Goal: Transaction & Acquisition: Obtain resource

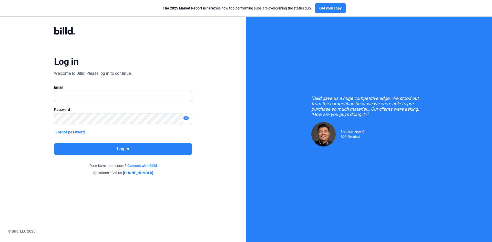
type input "[EMAIL_ADDRESS][DOMAIN_NAME]"
click at [113, 153] on button "Log in" at bounding box center [123, 149] width 138 height 12
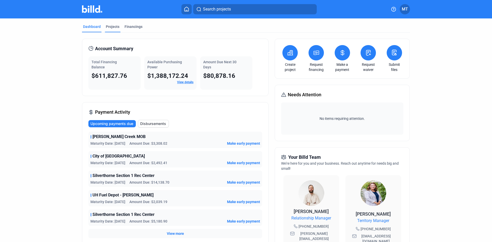
click at [114, 27] on div "Projects" at bounding box center [113, 26] width 14 height 5
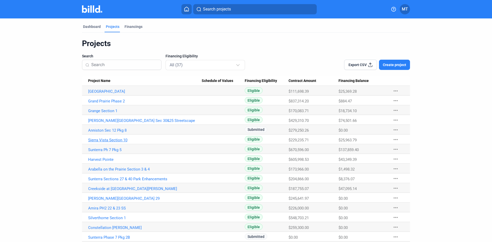
click at [110, 142] on link "Sierra Vista Section 10" at bounding box center [145, 140] width 114 height 5
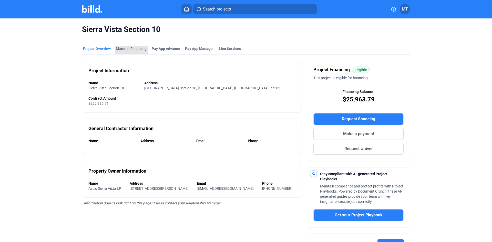
click at [141, 48] on div "Material Financing" at bounding box center [131, 48] width 31 height 5
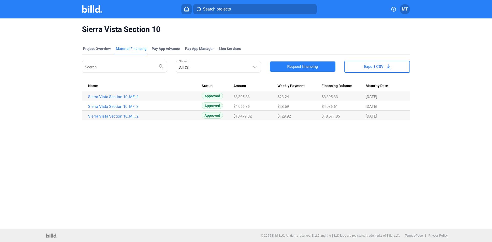
click at [287, 64] on button "Request financing" at bounding box center [303, 67] width 66 height 10
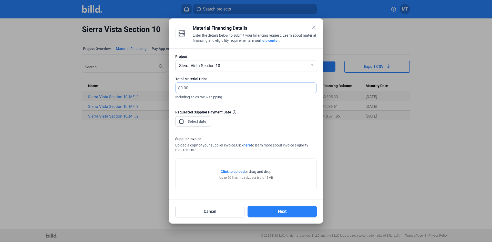
click at [225, 90] on input "text" at bounding box center [249, 88] width 136 height 10
type input "3,455.00"
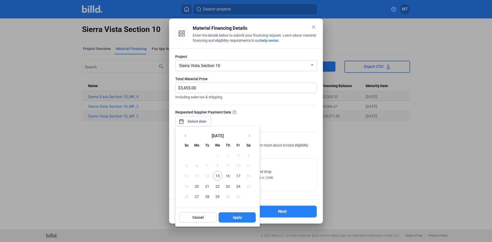
click at [201, 122] on div "close Material Financing Details Enter the details below to submit your financi…" at bounding box center [246, 121] width 492 height 242
click at [197, 186] on span "20" at bounding box center [196, 186] width 9 height 9
click at [227, 214] on button "Apply" at bounding box center [237, 218] width 37 height 10
type input "[DATE]"
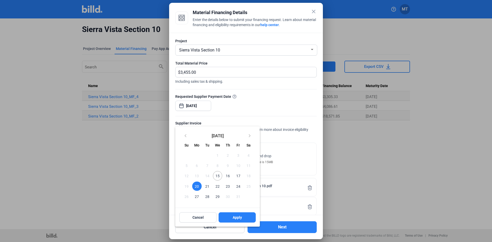
click at [293, 155] on div at bounding box center [246, 121] width 492 height 242
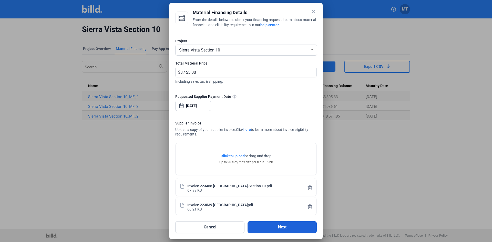
click at [256, 227] on button "Next" at bounding box center [282, 228] width 69 height 12
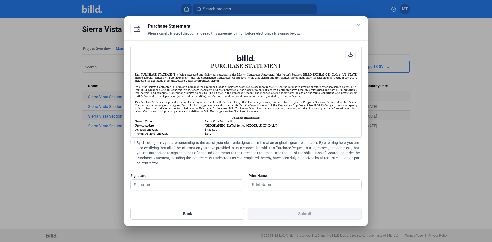
scroll to position [0, 0]
click at [134, 143] on span at bounding box center [133, 142] width 4 height 4
click at [0, 0] on input "By checking here, you are consenting to the use of your electronic signature in…" at bounding box center [0, 0] width 0 height 0
click at [164, 187] on input "text" at bounding box center [184, 185] width 107 height 11
type input "[PERSON_NAME]"
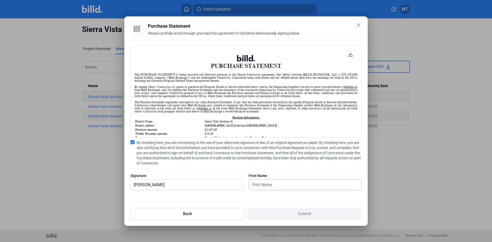
click at [262, 186] on input "text" at bounding box center [305, 185] width 113 height 11
type input "[PERSON_NAME]"
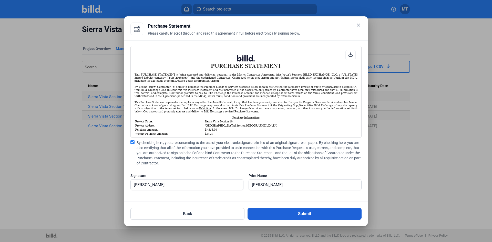
click at [268, 216] on button "Submit" at bounding box center [305, 214] width 114 height 12
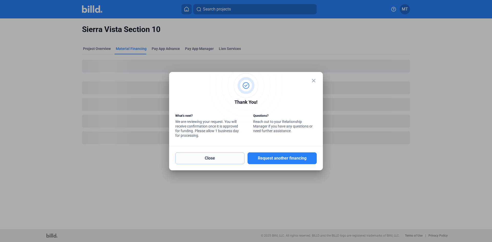
click at [222, 160] on button "Close" at bounding box center [209, 159] width 69 height 12
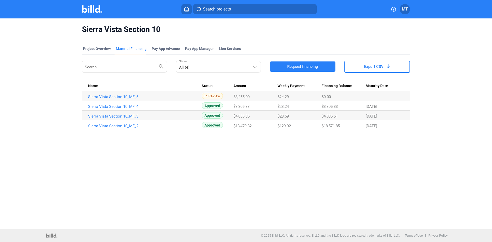
click at [96, 10] on img at bounding box center [92, 8] width 20 height 7
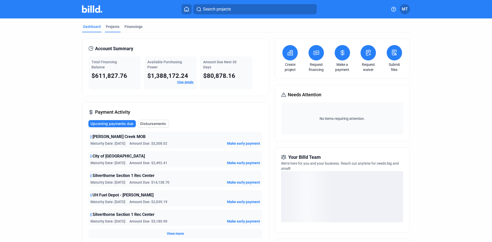
click at [113, 26] on div "Projects" at bounding box center [113, 26] width 14 height 5
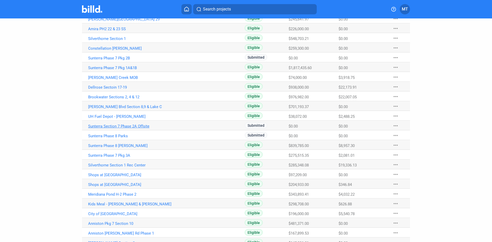
scroll to position [217, 0]
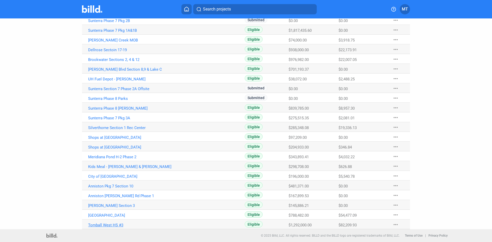
click at [107, 226] on link "Tomball West HS #3" at bounding box center [145, 225] width 114 height 5
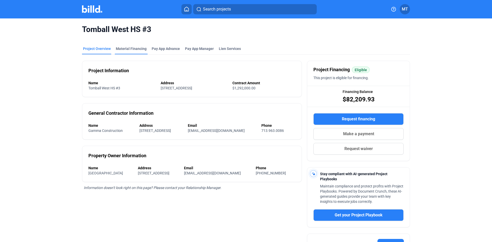
click at [136, 47] on div "Material Financing" at bounding box center [131, 48] width 31 height 5
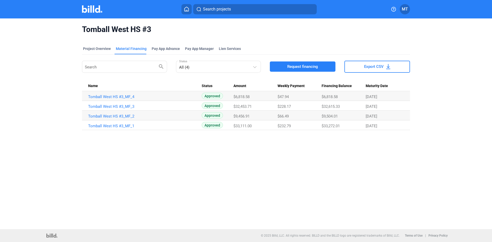
click at [281, 65] on button "Request financing" at bounding box center [303, 67] width 66 height 10
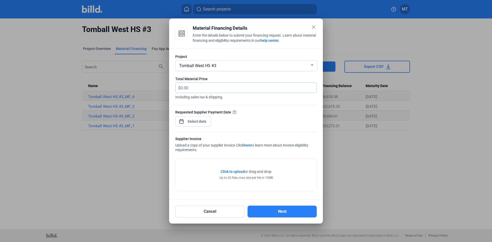
click at [201, 88] on input "text" at bounding box center [249, 88] width 136 height 10
type input "11,700.00"
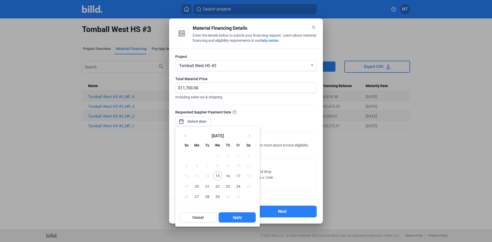
click at [202, 121] on div "close Material Financing Details Enter the details below to submit your financi…" at bounding box center [246, 121] width 492 height 242
click at [196, 186] on span "20" at bounding box center [196, 186] width 9 height 9
click at [196, 184] on span "20" at bounding box center [196, 186] width 9 height 9
click at [231, 219] on button "Apply" at bounding box center [237, 218] width 37 height 10
type input "[DATE]"
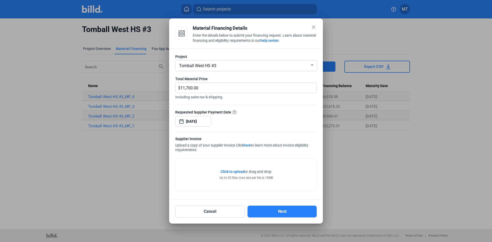
click at [262, 124] on div "Requested Supplier Payment Date [DATE]" at bounding box center [246, 121] width 142 height 22
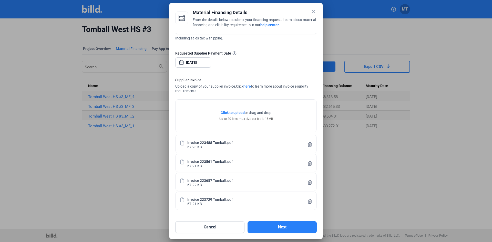
scroll to position [45, 0]
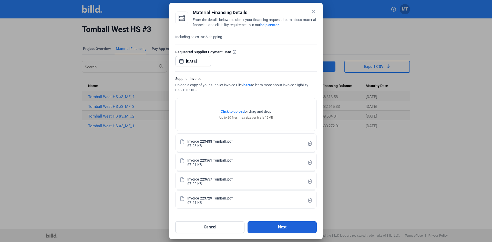
click at [265, 230] on button "Next" at bounding box center [282, 228] width 69 height 12
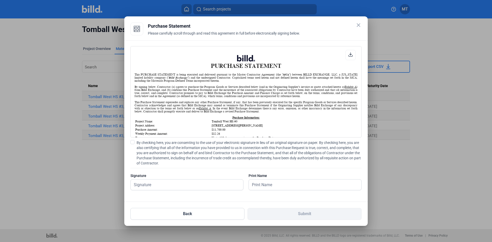
scroll to position [0, 0]
click at [132, 142] on span at bounding box center [133, 142] width 4 height 4
click at [0, 0] on input "By checking here, you are consenting to the use of your electronic signature in…" at bounding box center [0, 0] width 0 height 0
click at [144, 185] on input "text" at bounding box center [184, 185] width 107 height 11
type input "[PERSON_NAME]"
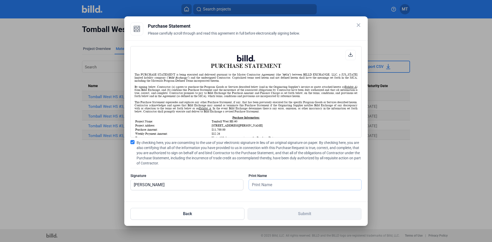
click at [266, 184] on input "text" at bounding box center [305, 185] width 113 height 11
type input "[PERSON_NAME]"
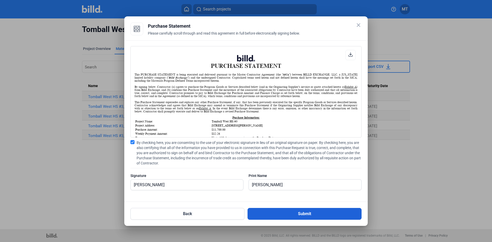
click at [277, 214] on button "Submit" at bounding box center [305, 214] width 114 height 12
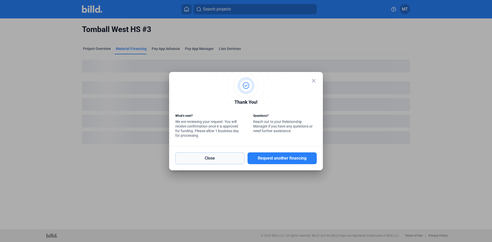
click at [220, 157] on button "Close" at bounding box center [209, 159] width 69 height 12
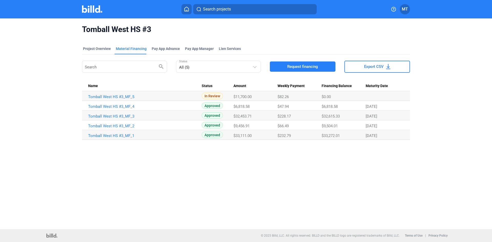
click at [95, 11] on img at bounding box center [92, 8] width 20 height 7
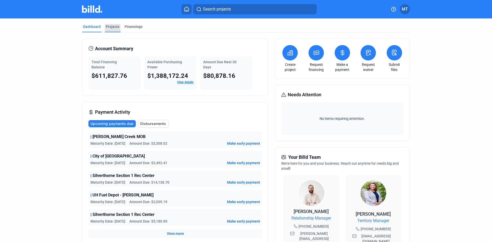
click at [111, 27] on div "Projects" at bounding box center [113, 26] width 14 height 5
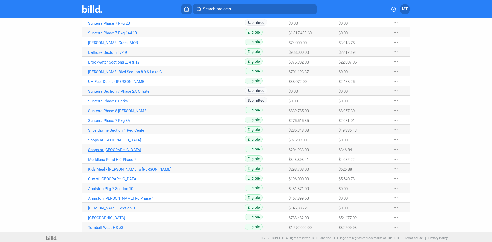
scroll to position [217, 0]
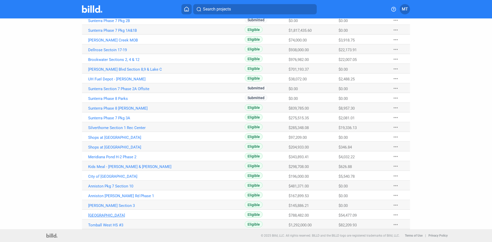
click at [104, 214] on link "[GEOGRAPHIC_DATA]" at bounding box center [145, 215] width 114 height 5
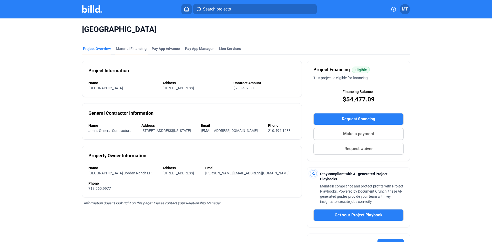
click at [130, 48] on div "Material Financing" at bounding box center [131, 48] width 31 height 5
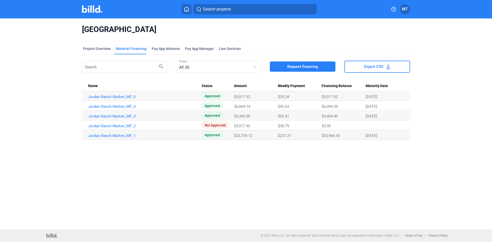
click at [303, 65] on span "Request financing" at bounding box center [303, 66] width 31 height 5
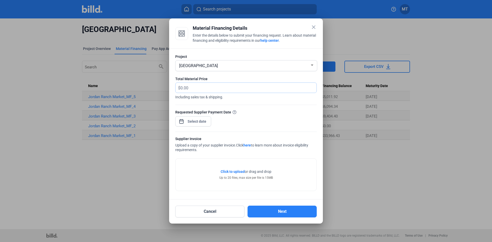
click at [226, 86] on input "text" at bounding box center [249, 88] width 136 height 10
type input "1,375.00"
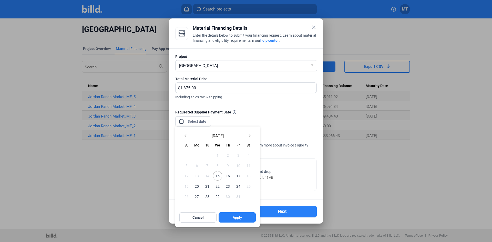
click at [192, 123] on div "close Material Financing Details Enter the details below to submit your financi…" at bounding box center [246, 121] width 492 height 242
click at [200, 187] on span "20" at bounding box center [196, 186] width 9 height 9
click at [232, 216] on button "Apply" at bounding box center [237, 218] width 37 height 10
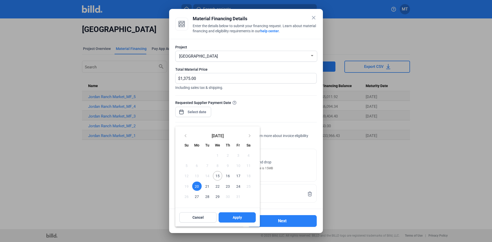
click at [285, 130] on div at bounding box center [246, 121] width 492 height 242
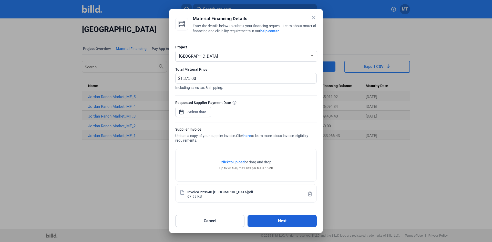
click at [260, 218] on button "Next" at bounding box center [282, 221] width 69 height 12
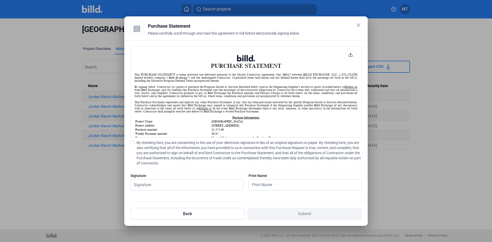
scroll to position [0, 0]
click at [133, 141] on span at bounding box center [133, 142] width 4 height 4
click at [0, 0] on input "By checking here, you are consenting to the use of your electronic signature in…" at bounding box center [0, 0] width 0 height 0
click at [154, 186] on input "text" at bounding box center [187, 185] width 113 height 11
type input "[PERSON_NAME]"
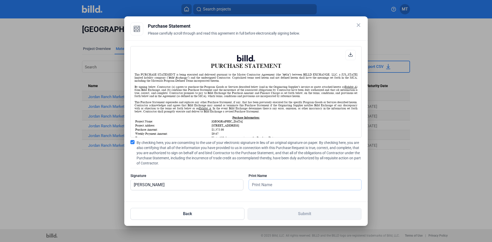
click at [269, 185] on input "text" at bounding box center [305, 185] width 113 height 11
type input "[PERSON_NAME]"
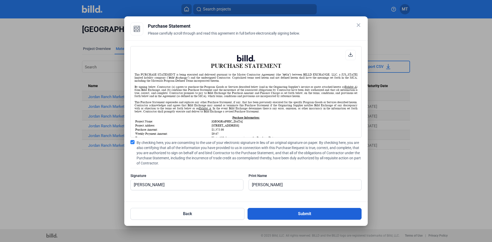
click at [279, 214] on button "Submit" at bounding box center [305, 214] width 114 height 12
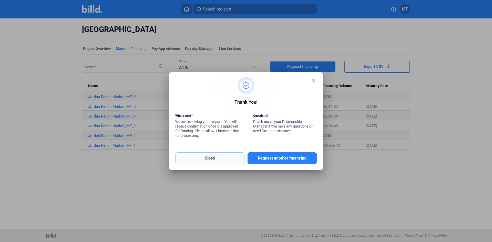
click at [211, 160] on button "Close" at bounding box center [209, 159] width 69 height 12
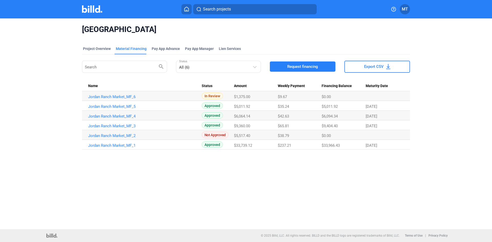
click at [94, 10] on img at bounding box center [92, 8] width 20 height 7
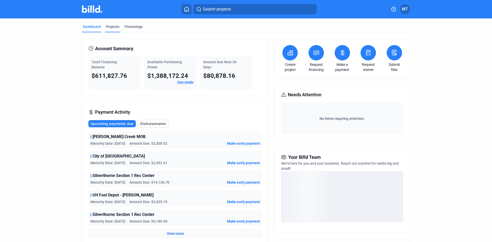
click at [116, 28] on div "Projects" at bounding box center [113, 26] width 14 height 5
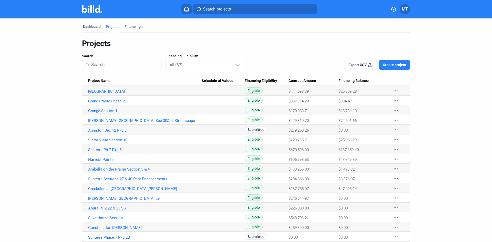
click at [107, 158] on link "Harvest Pointe" at bounding box center [145, 159] width 114 height 5
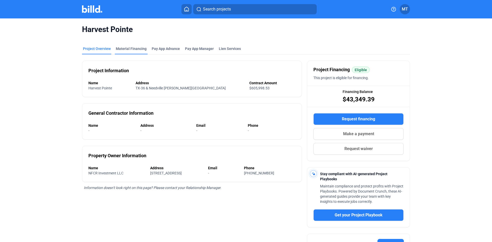
click at [134, 47] on div "Material Financing" at bounding box center [131, 48] width 31 height 5
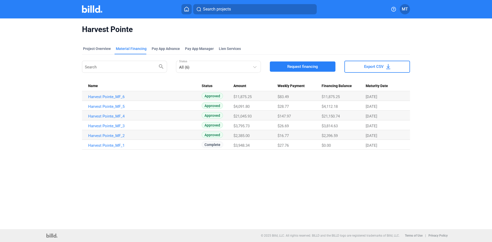
click at [290, 68] on span "Request financing" at bounding box center [303, 66] width 31 height 5
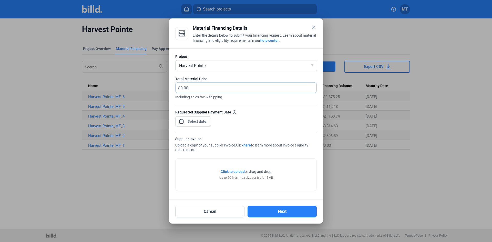
click at [196, 89] on input "text" at bounding box center [246, 88] width 130 height 10
type input "4,860.00"
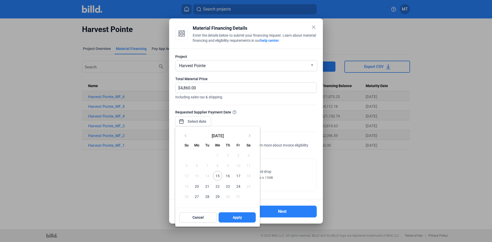
click at [190, 121] on div "close Material Financing Details Enter the details below to submit your financi…" at bounding box center [246, 121] width 492 height 242
click at [199, 185] on span "20" at bounding box center [196, 186] width 9 height 9
click at [234, 218] on span "Apply" at bounding box center [237, 217] width 9 height 5
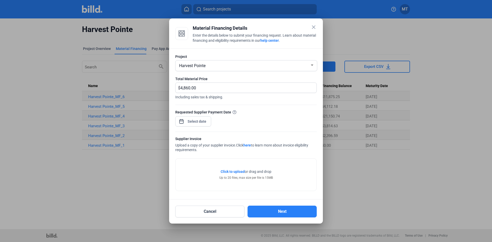
click at [241, 135] on form "Project Harvest Pointe Total Material Price $ 4,860.00 Including sales tax & sh…" at bounding box center [246, 123] width 142 height 139
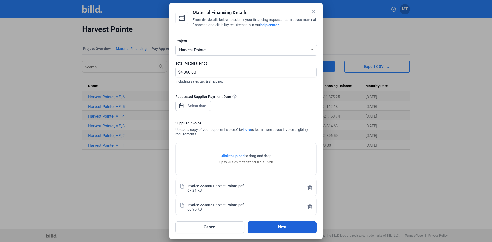
click at [297, 227] on button "Next" at bounding box center [282, 228] width 69 height 12
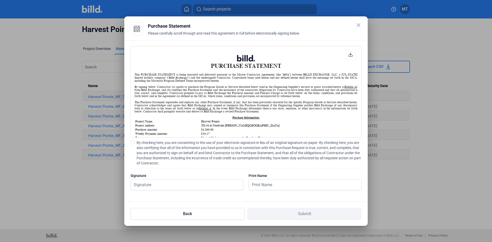
scroll to position [0, 0]
click at [136, 142] on label "By checking here, you are consenting to the use of your electronic signature in…" at bounding box center [246, 153] width 231 height 26
click at [0, 0] on input "By checking here, you are consenting to the use of your electronic signature in…" at bounding box center [0, 0] width 0 height 0
click at [164, 187] on input "text" at bounding box center [187, 185] width 113 height 11
type input "[PERSON_NAME]"
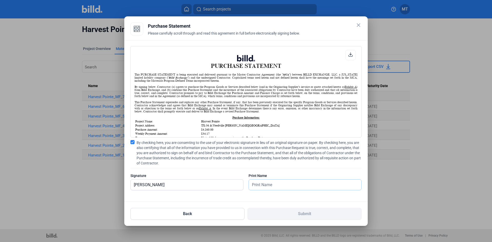
click at [273, 185] on input "text" at bounding box center [305, 185] width 113 height 11
type input "[PERSON_NAME]"
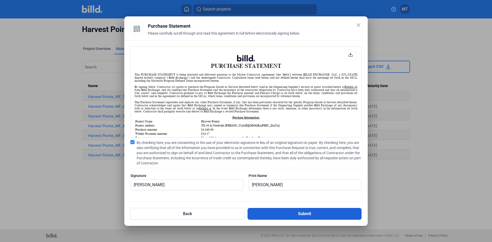
click at [273, 213] on button "Submit" at bounding box center [305, 214] width 114 height 12
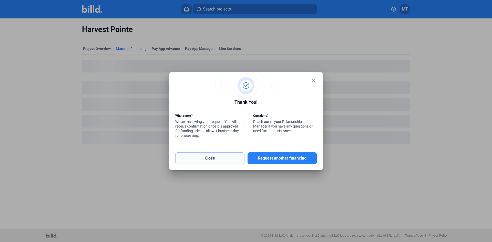
click at [212, 159] on button "Close" at bounding box center [209, 159] width 69 height 12
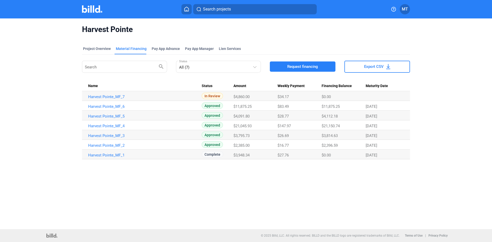
click at [92, 10] on img at bounding box center [92, 8] width 20 height 7
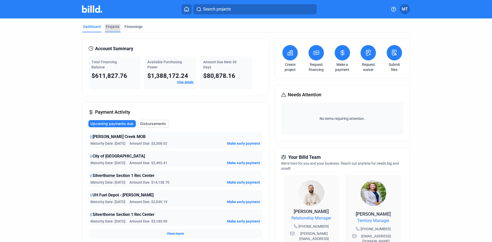
click at [106, 28] on div "Projects" at bounding box center [113, 26] width 14 height 5
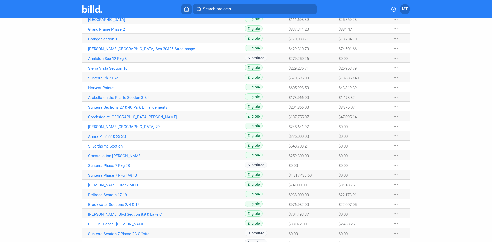
scroll to position [77, 0]
